Goal: Information Seeking & Learning: Check status

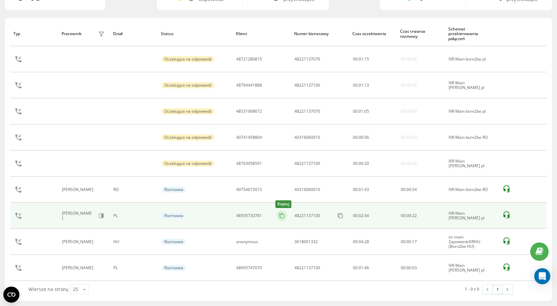
click at [282, 215] on icon at bounding box center [281, 215] width 7 height 7
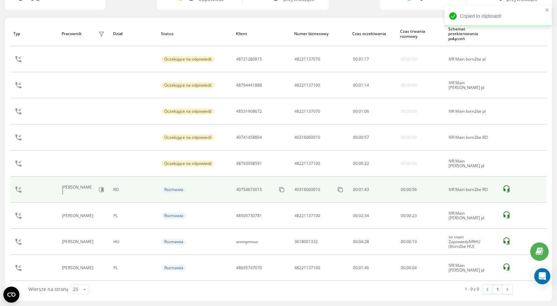
scroll to position [38, 0]
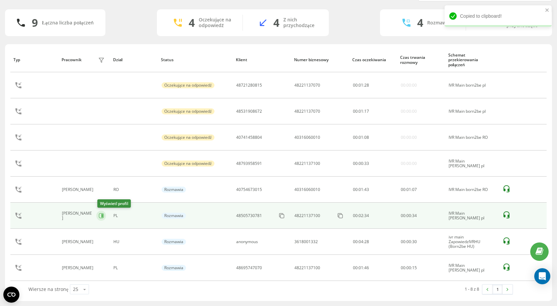
click at [101, 216] on icon at bounding box center [101, 215] width 5 height 5
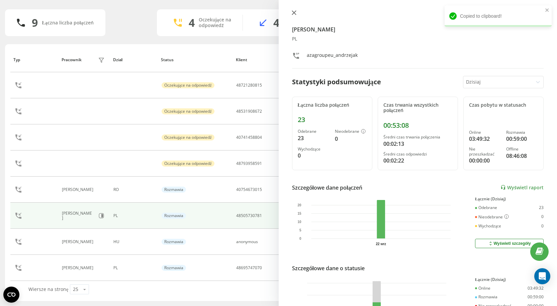
click at [296, 12] on icon at bounding box center [294, 12] width 5 height 5
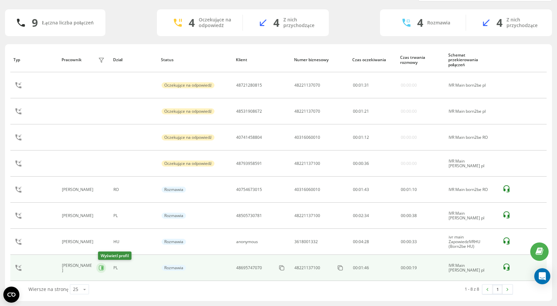
click at [102, 270] on icon at bounding box center [101, 267] width 5 height 5
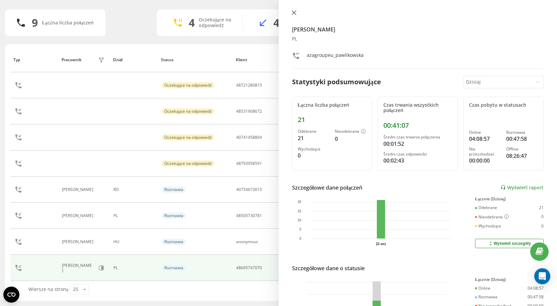
click at [295, 11] on icon at bounding box center [294, 12] width 5 height 5
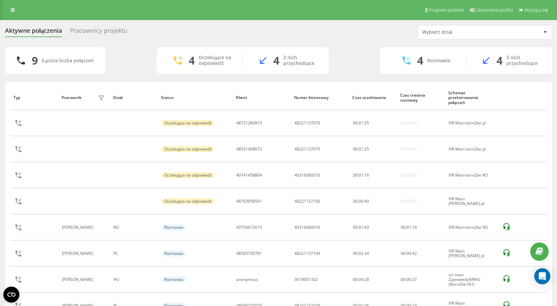
click at [86, 29] on div "Pracownicy projektu" at bounding box center [98, 32] width 57 height 10
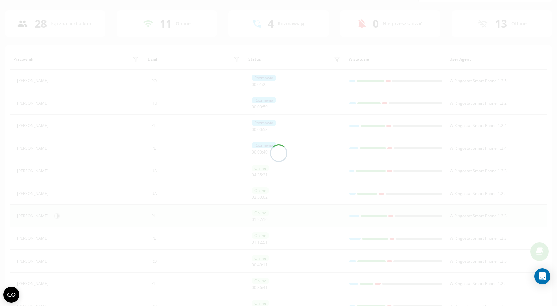
scroll to position [37, 0]
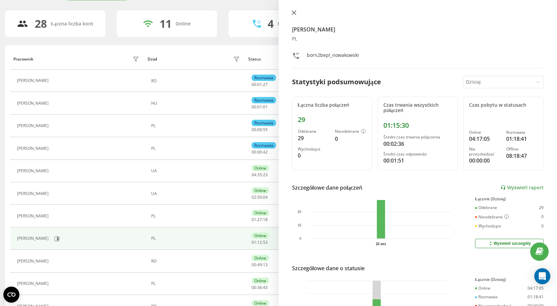
click at [294, 13] on icon at bounding box center [294, 12] width 5 height 5
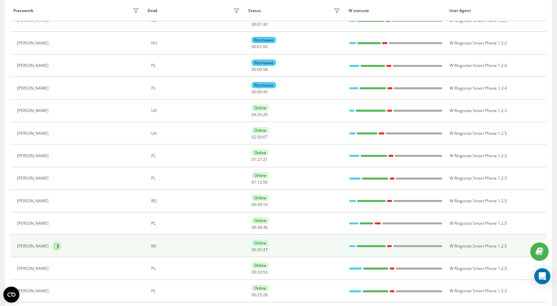
scroll to position [104, 0]
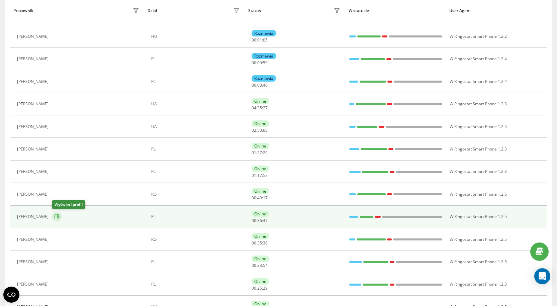
click at [58, 216] on icon at bounding box center [58, 216] width 2 height 3
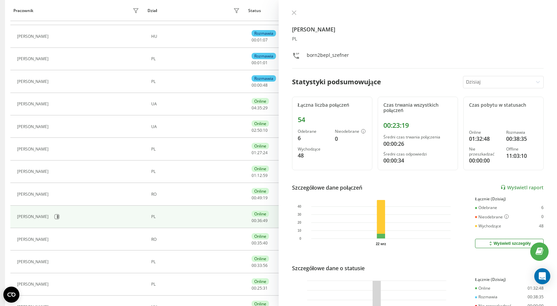
click at [294, 17] on div "[PERSON_NAME] PL born2bepl_szefner" at bounding box center [418, 39] width 252 height 59
click at [292, 13] on icon at bounding box center [294, 12] width 5 height 5
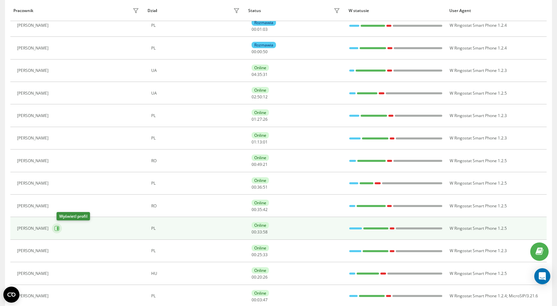
click at [60, 229] on icon at bounding box center [56, 228] width 5 height 5
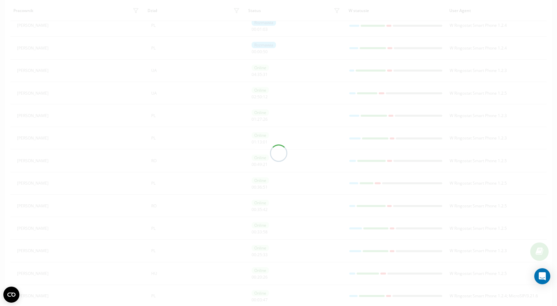
scroll to position [114, 0]
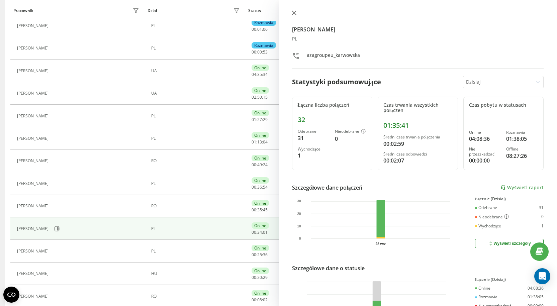
click at [295, 14] on icon at bounding box center [294, 13] width 4 height 4
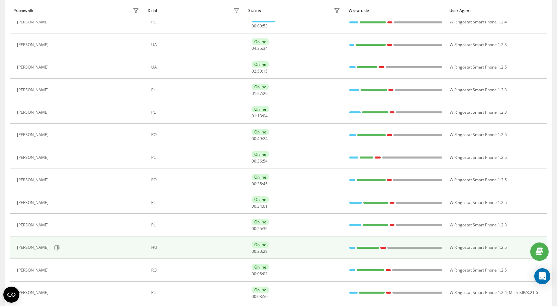
scroll to position [148, 0]
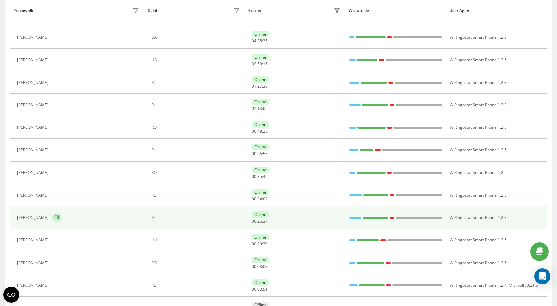
click at [55, 216] on icon at bounding box center [57, 217] width 5 height 5
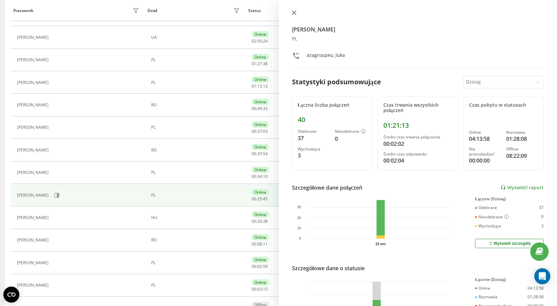
click at [296, 12] on icon at bounding box center [294, 12] width 5 height 5
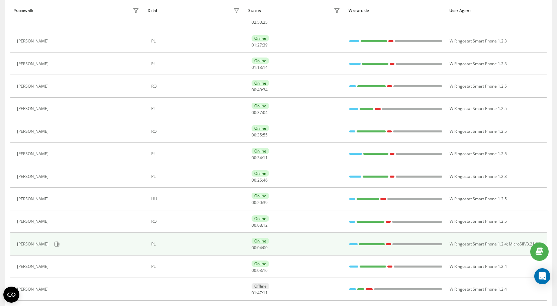
scroll to position [181, 0]
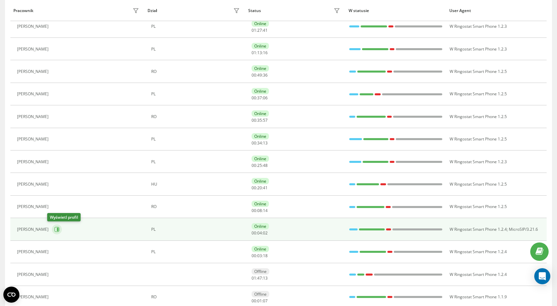
click at [53, 232] on button at bounding box center [57, 230] width 10 height 10
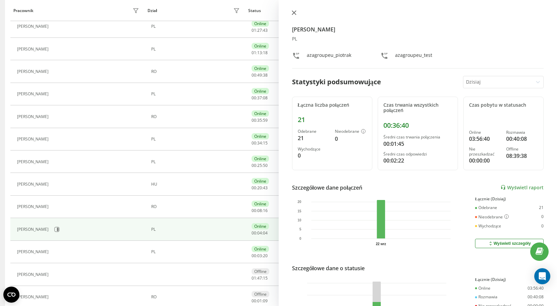
click at [292, 15] on button at bounding box center [294, 13] width 9 height 6
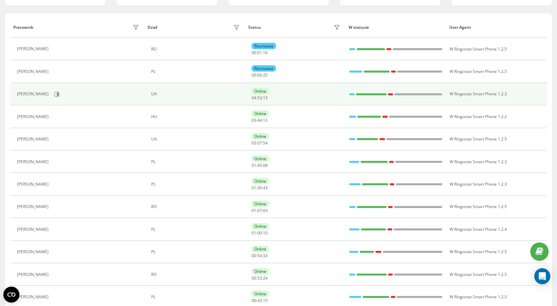
scroll to position [35, 0]
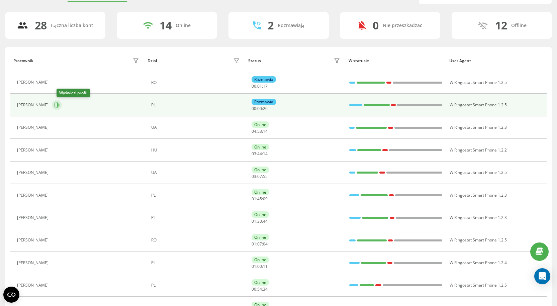
click at [59, 105] on icon at bounding box center [58, 104] width 2 height 3
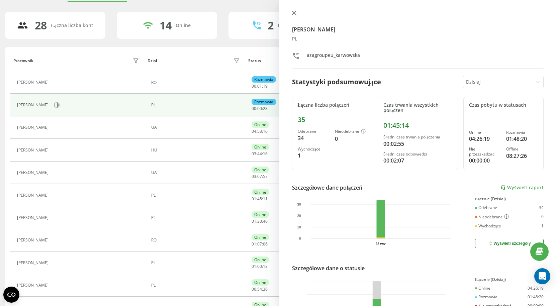
click at [294, 12] on icon at bounding box center [294, 12] width 5 height 5
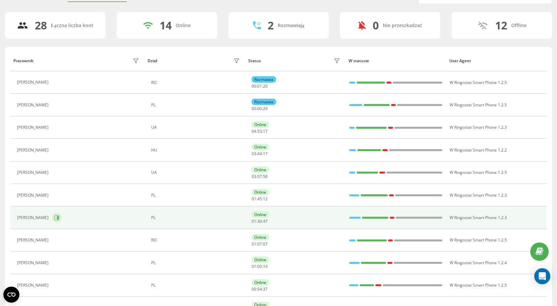
click at [62, 220] on button at bounding box center [57, 218] width 10 height 10
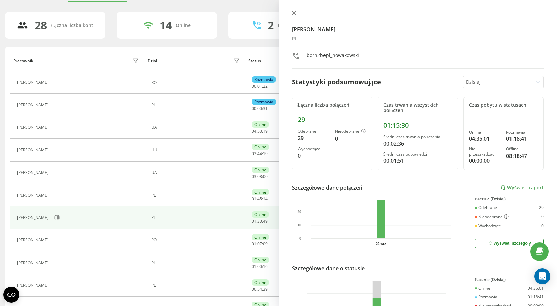
click at [294, 13] on icon at bounding box center [294, 13] width 4 height 4
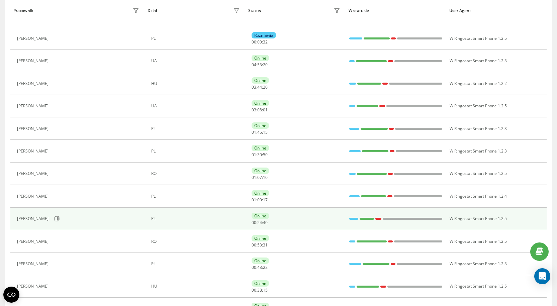
scroll to position [102, 0]
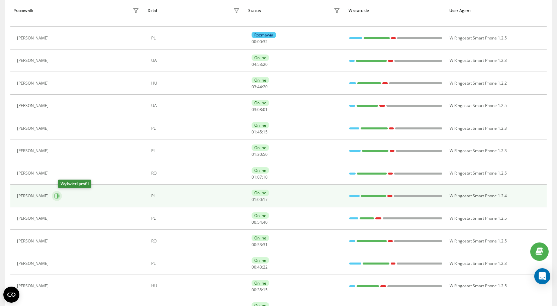
click at [60, 195] on icon at bounding box center [56, 195] width 5 height 5
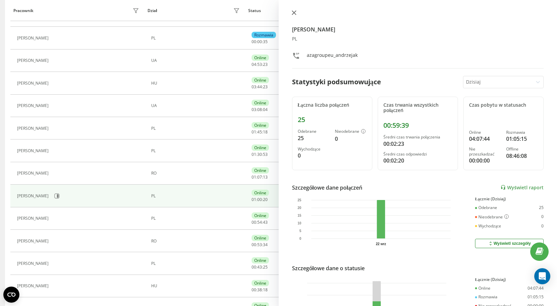
click at [291, 15] on button at bounding box center [294, 13] width 9 height 6
